Goal: Information Seeking & Learning: Learn about a topic

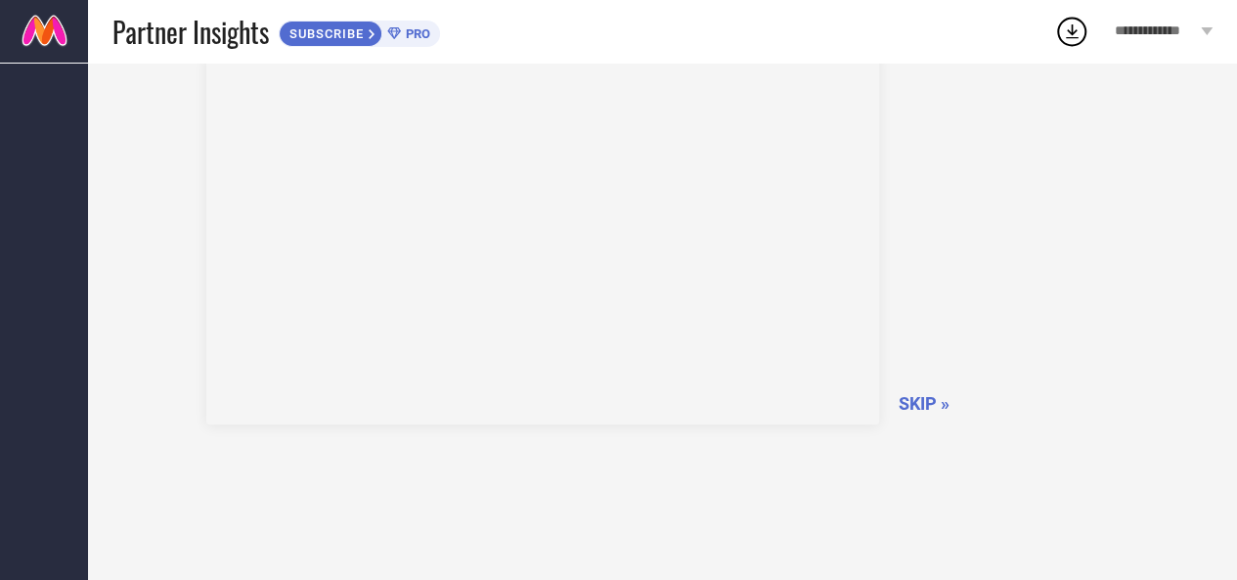
scroll to position [119, 0]
click at [913, 403] on span "SKIP »" at bounding box center [923, 402] width 51 height 21
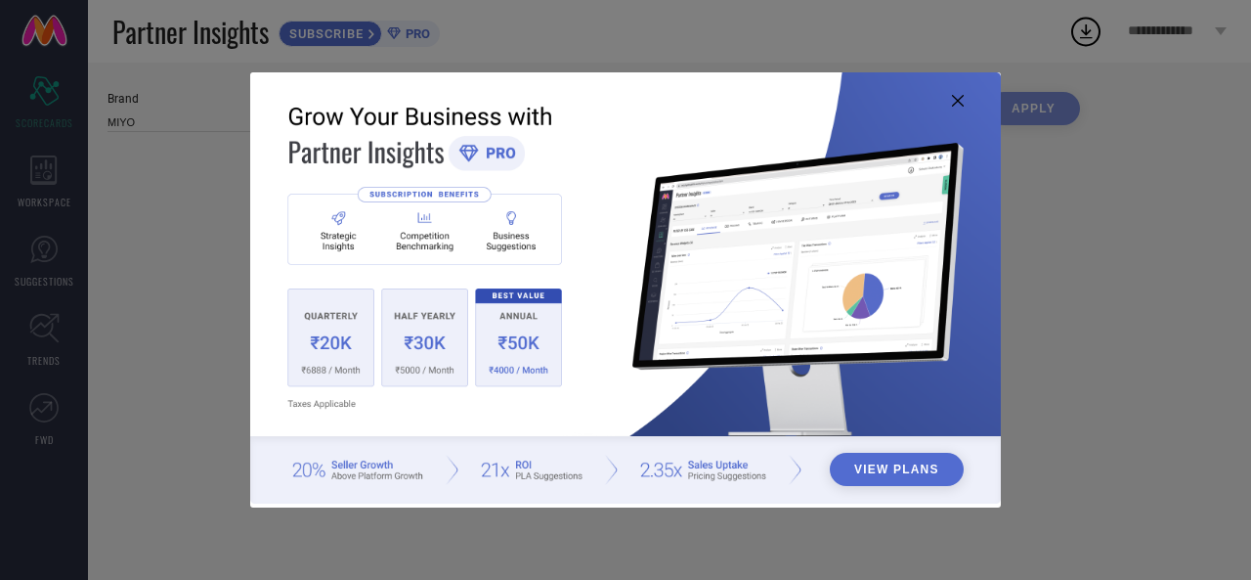
type input "All"
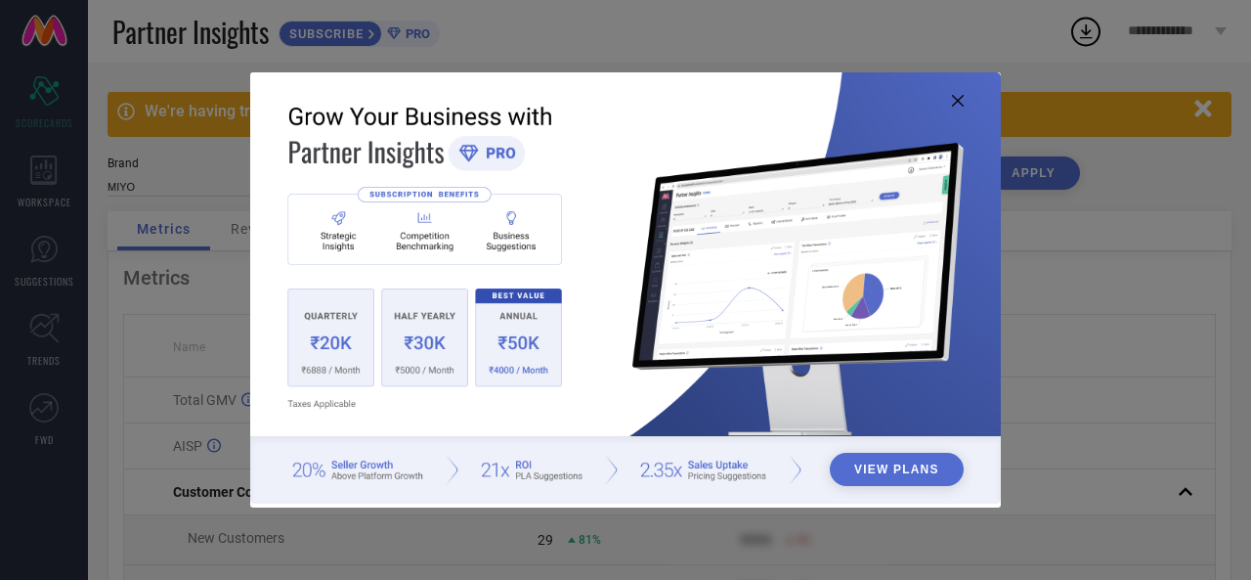
click at [890, 474] on button "View Plans" at bounding box center [897, 469] width 134 height 33
click at [960, 101] on icon at bounding box center [958, 101] width 12 height 12
